Goal: Navigation & Orientation: Go to known website

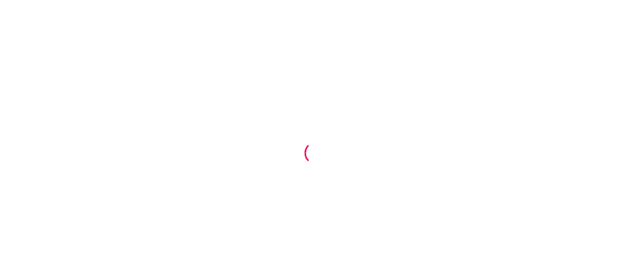
click at [349, 105] on div at bounding box center [319, 140] width 639 height 280
click at [359, 36] on div at bounding box center [319, 140] width 639 height 280
drag, startPoint x: 0, startPoint y: 0, endPoint x: 411, endPoint y: 76, distance: 417.5
click at [411, 76] on div at bounding box center [319, 140] width 639 height 280
click at [378, 80] on div at bounding box center [319, 140] width 639 height 280
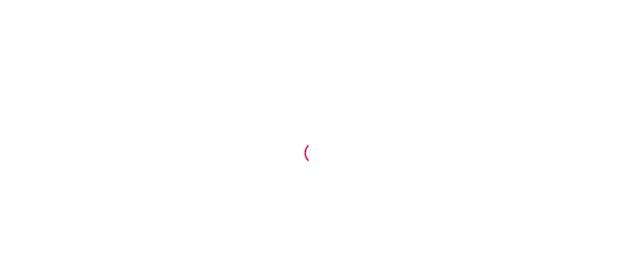
drag, startPoint x: 502, startPoint y: 0, endPoint x: 400, endPoint y: 76, distance: 127.1
click at [400, 76] on div at bounding box center [319, 140] width 639 height 280
